Goal: Register for event/course

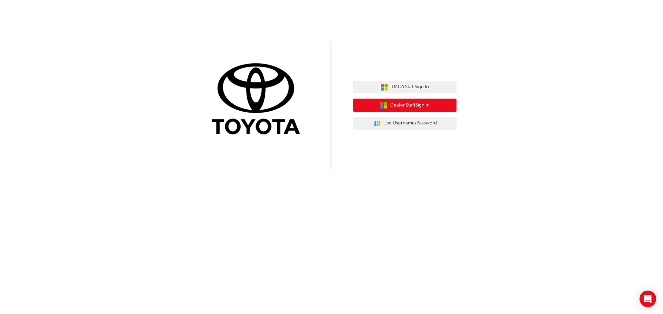
click at [409, 103] on span "Dealer Staff Sign In" at bounding box center [409, 105] width 39 height 8
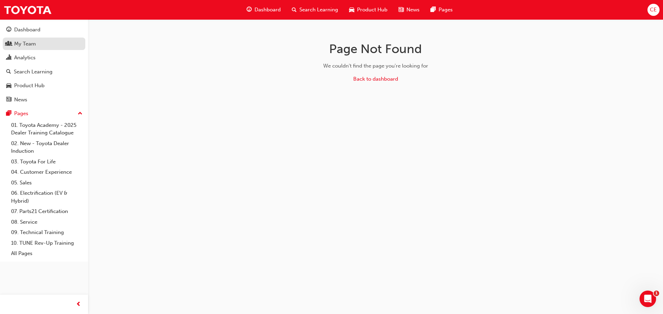
click at [16, 45] on div "My Team" at bounding box center [25, 44] width 22 height 8
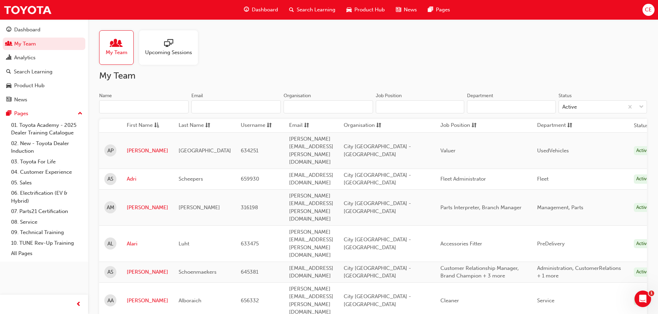
click at [162, 49] on span "Upcoming Sessions" at bounding box center [168, 53] width 47 height 8
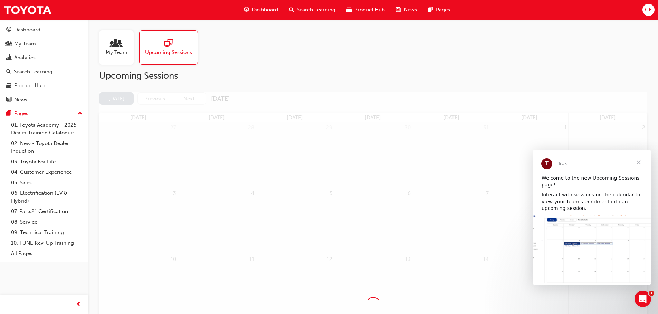
click at [638, 159] on span "Close" at bounding box center [638, 162] width 25 height 25
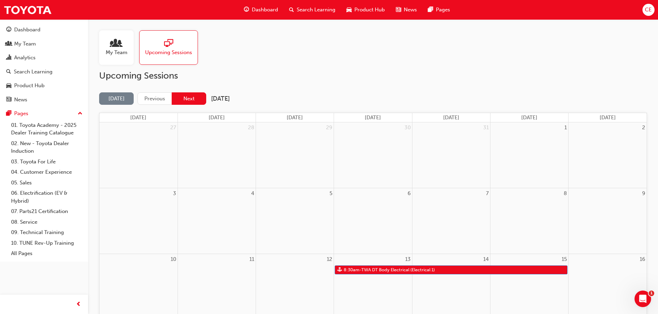
click at [193, 97] on button "Next" at bounding box center [189, 99] width 35 height 13
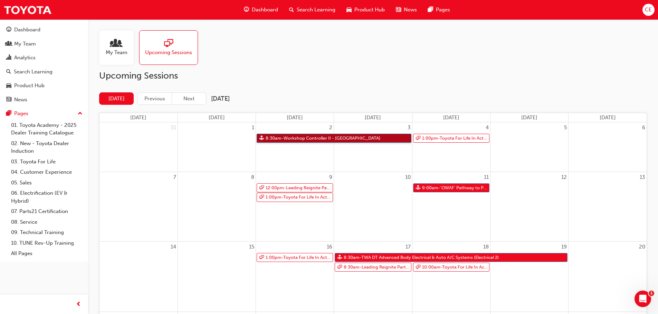
click at [292, 136] on link "8:30am - Workshop Controller II - [GEOGRAPHIC_DATA]" at bounding box center [333, 138] width 155 height 9
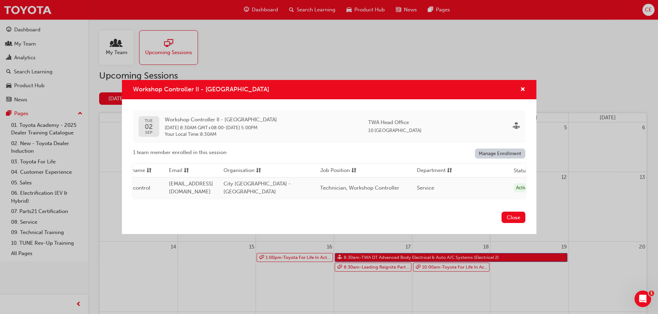
scroll to position [0, 194]
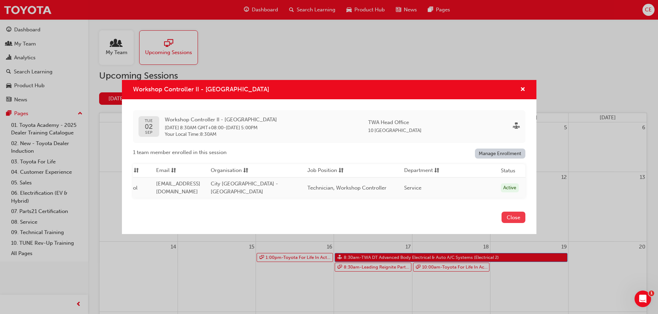
click at [517, 218] on button "Close" at bounding box center [513, 217] width 24 height 11
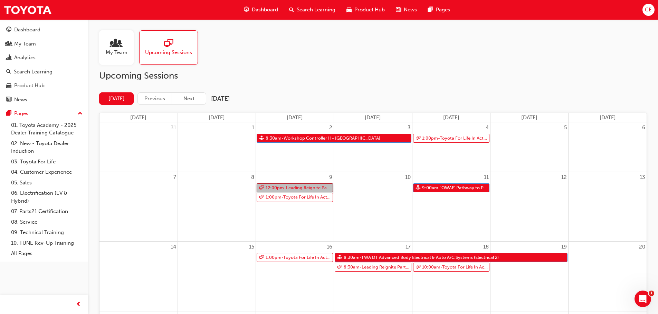
click at [289, 187] on link "12:00pm - Leading Reignite Part 2 - Virtual Classroom" at bounding box center [294, 188] width 76 height 9
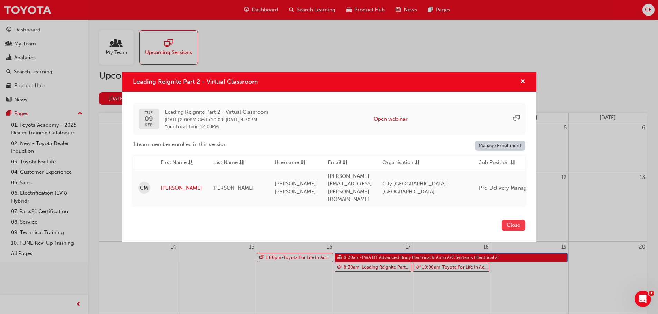
click at [511, 220] on button "Close" at bounding box center [513, 225] width 24 height 11
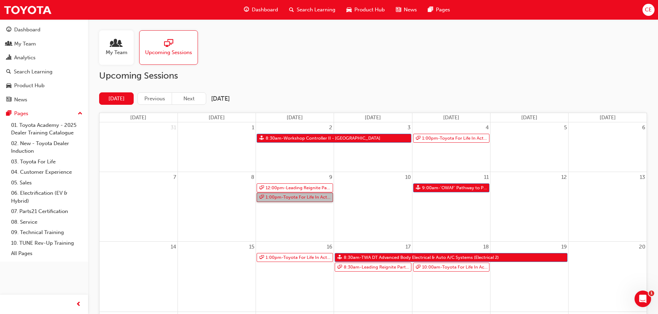
click at [301, 195] on link "1:00pm - Toyota For Life In Action - Virtual Classroom" at bounding box center [294, 197] width 76 height 9
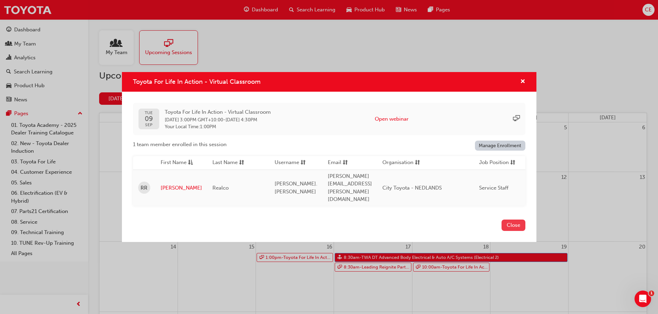
click at [512, 220] on button "Close" at bounding box center [513, 225] width 24 height 11
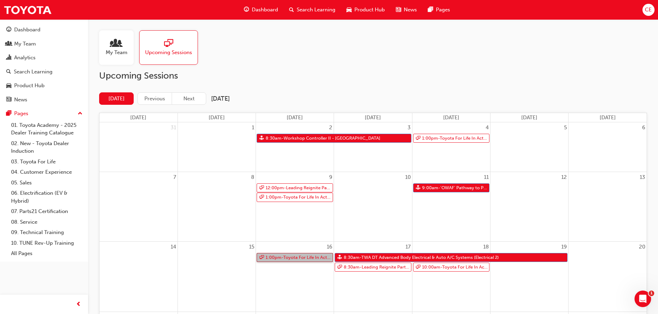
click at [290, 256] on link "1:00pm - Toyota For Life In Action - Virtual Classroom" at bounding box center [294, 257] width 76 height 9
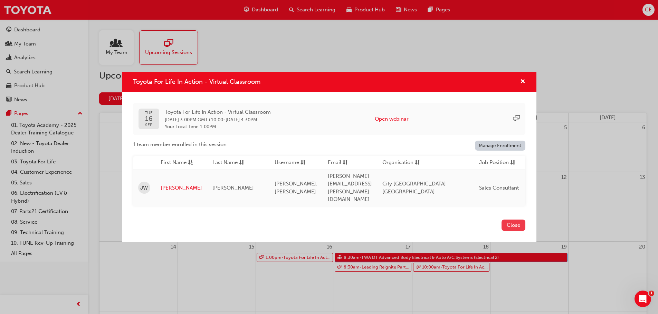
click at [516, 220] on button "Close" at bounding box center [513, 225] width 24 height 11
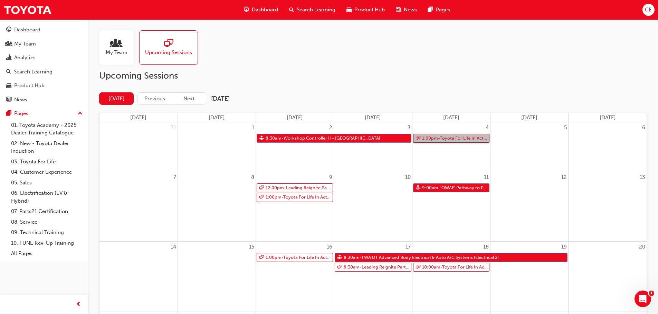
click at [438, 137] on link "1:00pm - Toyota For Life In Action - Virtual Classroom" at bounding box center [451, 138] width 76 height 9
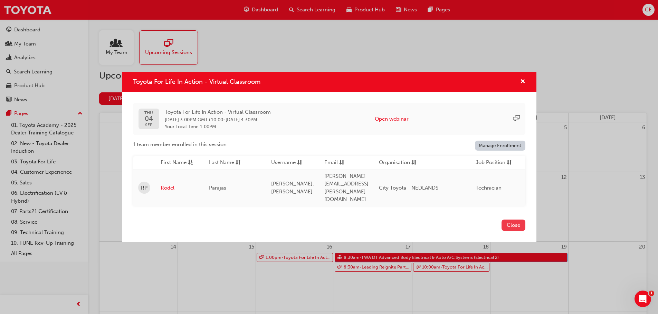
click at [512, 220] on button "Close" at bounding box center [513, 225] width 24 height 11
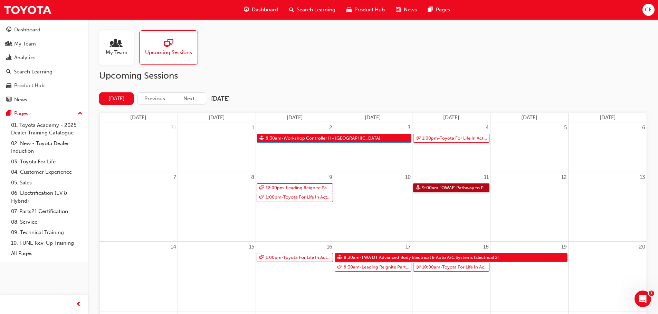
click at [456, 185] on link "9:00am - 'OWAF' Pathway to Purchase - [GEOGRAPHIC_DATA]" at bounding box center [451, 188] width 76 height 9
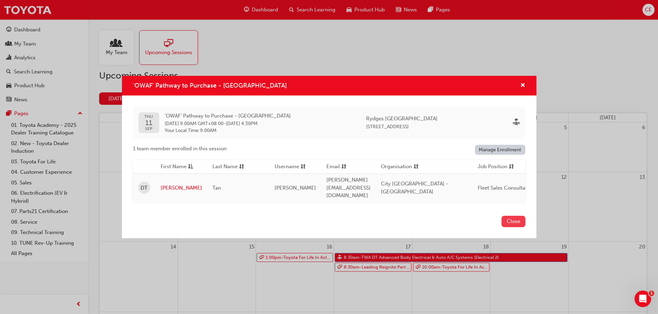
click at [510, 220] on button "Close" at bounding box center [513, 221] width 24 height 11
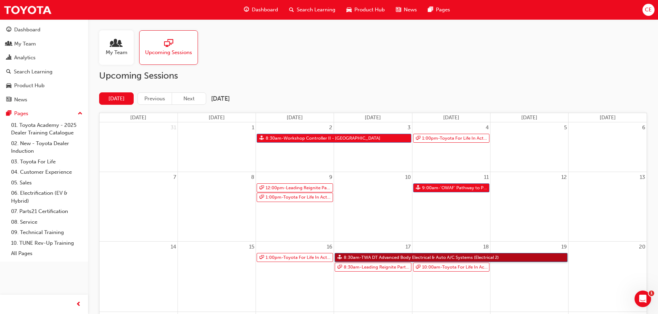
click at [447, 256] on link "8:30am - TWA DT Advanced Body Electrical & Auto A/C Systems (Electrical 2)" at bounding box center [450, 257] width 233 height 9
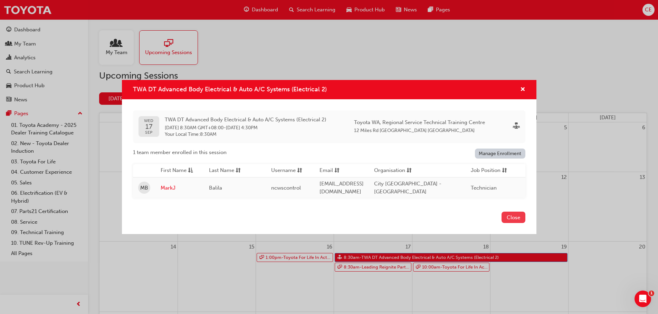
click at [514, 214] on button "Close" at bounding box center [513, 217] width 24 height 11
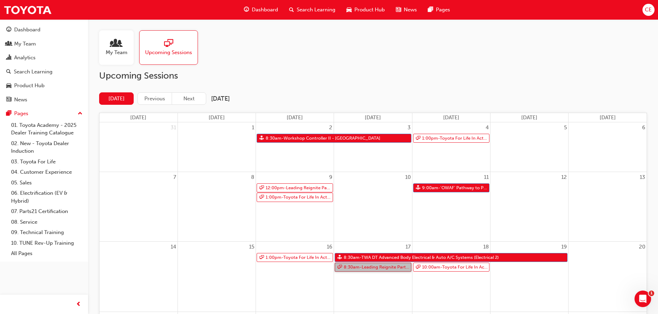
click at [390, 268] on link "8:30am - Leading Reignite Part 2 - Virtual Classroom" at bounding box center [372, 267] width 76 height 9
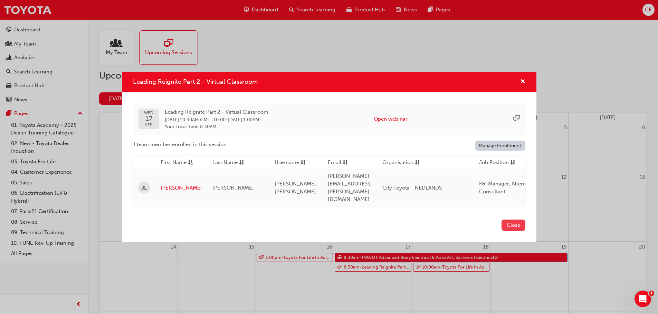
click at [513, 220] on button "Close" at bounding box center [513, 225] width 24 height 11
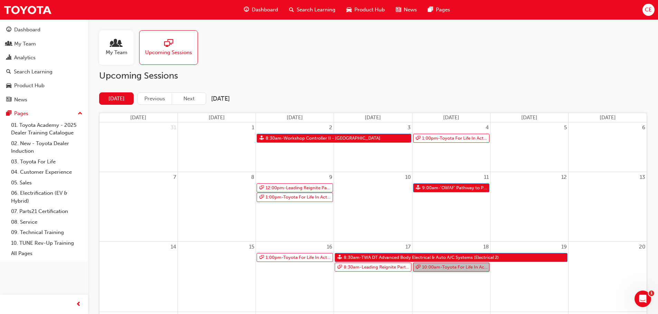
click at [459, 268] on link "10:00am - Toyota For Life In Action - Virtual Classroom" at bounding box center [451, 267] width 76 height 9
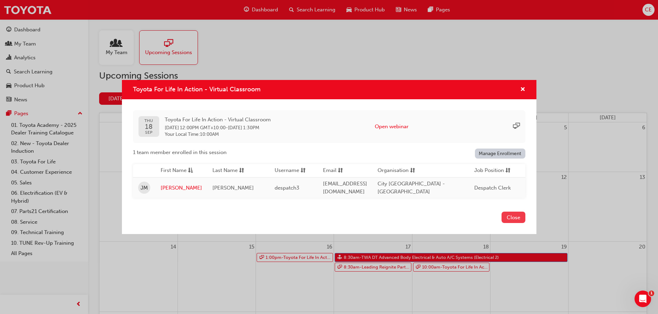
click at [517, 218] on button "Close" at bounding box center [513, 217] width 24 height 11
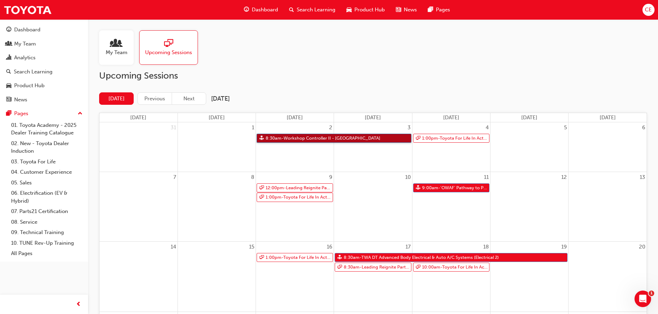
click at [299, 137] on link "8:30am - Workshop Controller II - [GEOGRAPHIC_DATA]" at bounding box center [333, 138] width 155 height 9
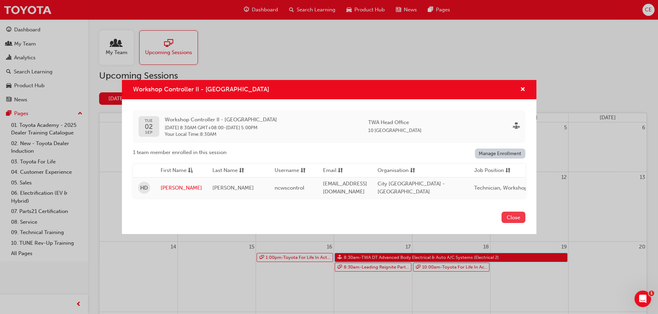
click at [511, 218] on button "Close" at bounding box center [513, 217] width 24 height 11
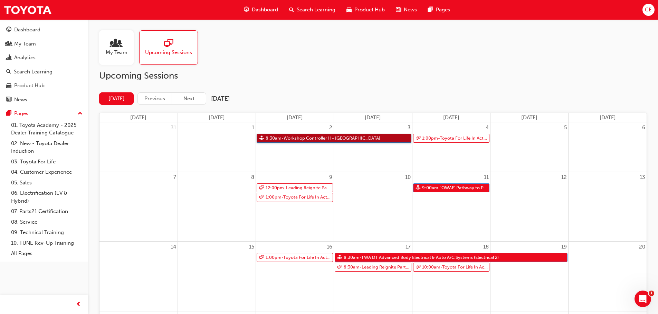
click at [343, 139] on link "8:30am - Workshop Controller II - [GEOGRAPHIC_DATA]" at bounding box center [333, 138] width 155 height 9
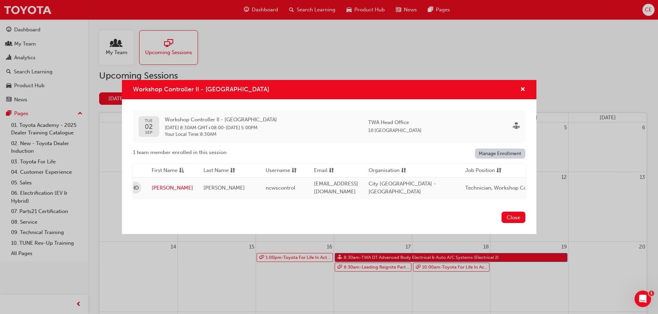
scroll to position [0, 0]
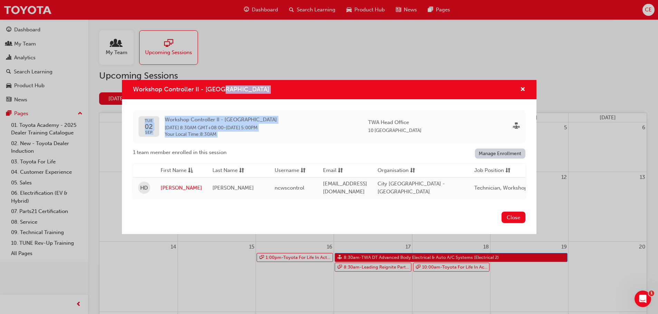
drag, startPoint x: 341, startPoint y: 88, endPoint x: 344, endPoint y: 124, distance: 36.0
click at [344, 124] on div "Workshop Controller II - [GEOGRAPHIC_DATA] [DATE] Workshop Controller II - [GEO…" at bounding box center [329, 157] width 414 height 155
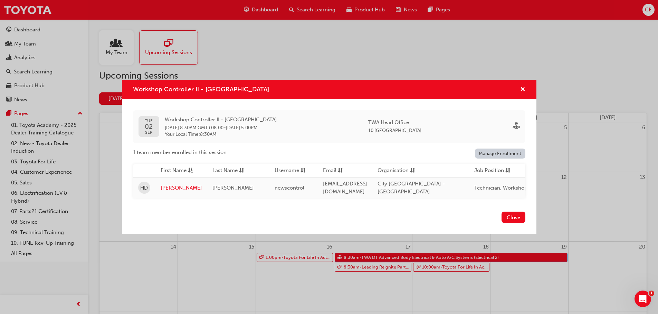
click at [295, 146] on div "[DATE] Workshop Controller II - [GEOGRAPHIC_DATA] [DATE] 8:30AM GMT+08:00 - [DA…" at bounding box center [329, 154] width 392 height 88
drag, startPoint x: 305, startPoint y: 89, endPoint x: 311, endPoint y: 116, distance: 27.3
click at [311, 116] on div "Workshop Controller II - [GEOGRAPHIC_DATA] [DATE] Workshop Controller II - [GEO…" at bounding box center [329, 157] width 414 height 155
click at [522, 88] on span "cross-icon" at bounding box center [522, 90] width 5 height 6
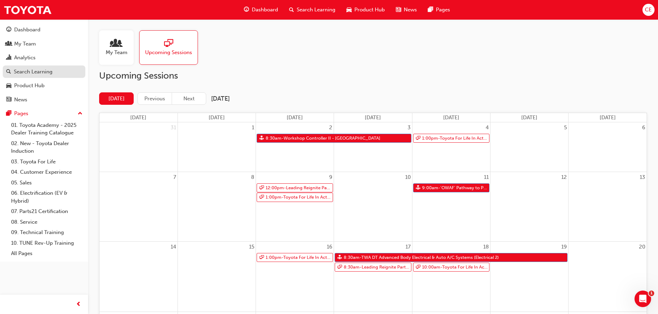
click at [36, 70] on div "Search Learning" at bounding box center [33, 72] width 39 height 8
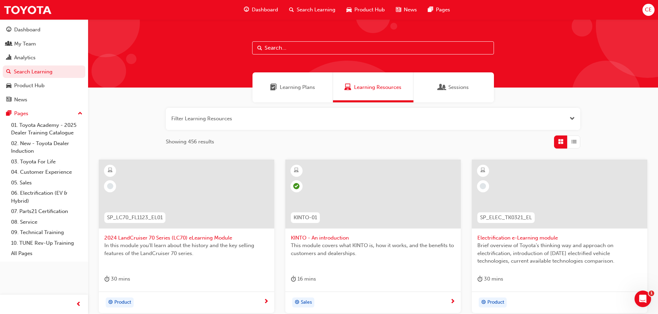
click at [295, 48] on input "text" at bounding box center [373, 47] width 242 height 13
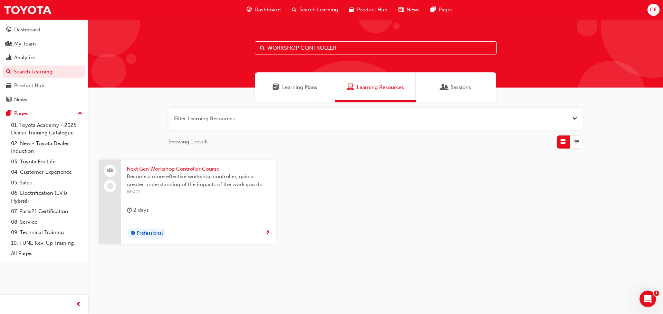
type input "WORKSHOP CONTROLLER"
click at [174, 168] on span "Next Gen Workshop Controller Course" at bounding box center [199, 169] width 144 height 8
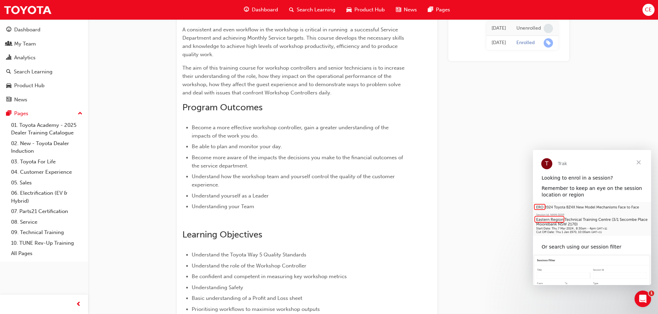
click at [638, 161] on span "Close" at bounding box center [638, 162] width 25 height 25
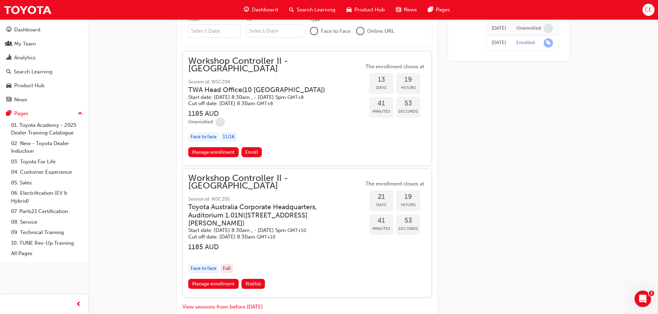
scroll to position [586, 0]
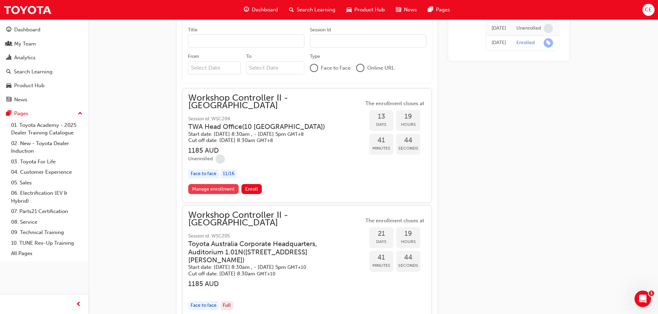
click at [228, 184] on link "Manage enrollment" at bounding box center [213, 189] width 50 height 10
